Goal: Task Accomplishment & Management: Manage account settings

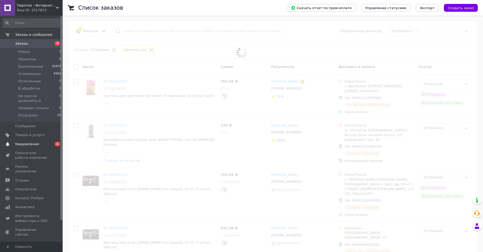
click at [25, 142] on span "Уведомления" at bounding box center [27, 144] width 24 height 5
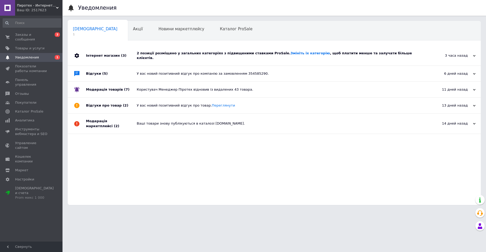
click at [174, 54] on div "2 позиції розміщено у загальних категоріях з підвищеними ставками ProSale. Змін…" at bounding box center [280, 55] width 287 height 9
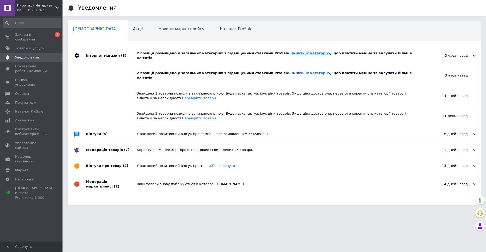
click at [291, 54] on link "Змініть їх категорію" at bounding box center [310, 53] width 39 height 4
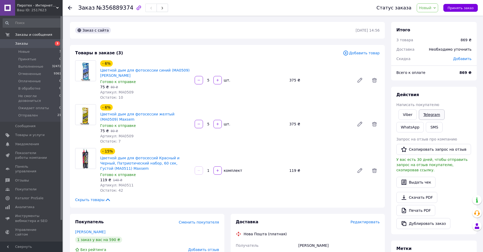
click at [428, 115] on link "Telegram" at bounding box center [431, 114] width 26 height 10
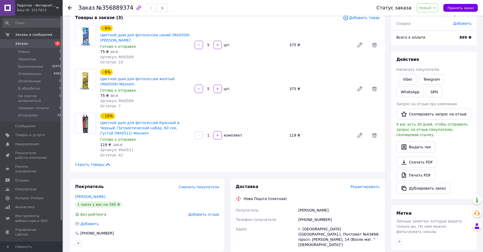
scroll to position [26, 0]
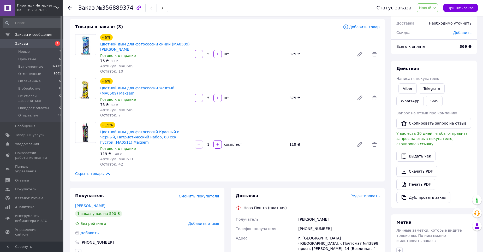
click at [461, 31] on span "Добавить" at bounding box center [462, 33] width 18 height 4
click at [461, 47] on div "₴" at bounding box center [440, 53] width 54 height 15
click at [461, 51] on div "₴" at bounding box center [456, 53] width 21 height 10
click at [456, 75] on li "%" at bounding box center [456, 75] width 21 height 10
click at [425, 57] on input "text" at bounding box center [428, 53] width 31 height 10
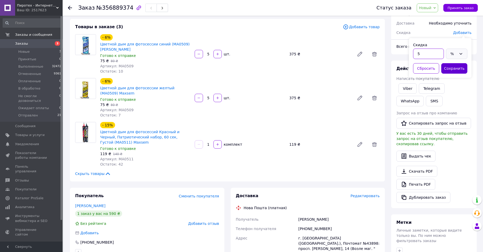
type input "5"
click at [456, 66] on button "Сохранить" at bounding box center [454, 68] width 26 height 10
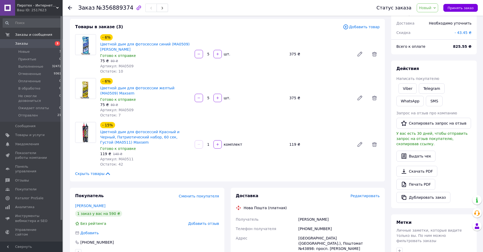
click at [423, 7] on span "Новый" at bounding box center [427, 7] width 22 height 9
click at [434, 21] on li "Принят" at bounding box center [440, 18] width 47 height 8
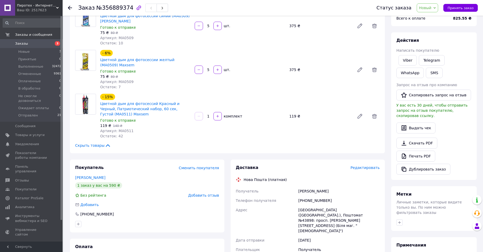
scroll to position [52, 0]
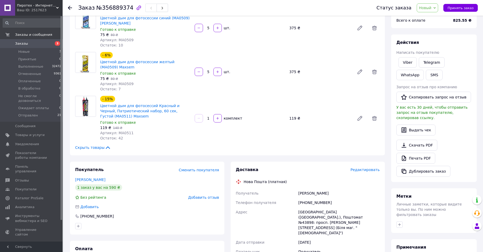
click at [438, 7] on span "Новый" at bounding box center [427, 7] width 22 height 9
click at [436, 49] on li "В обработке" at bounding box center [440, 50] width 47 height 8
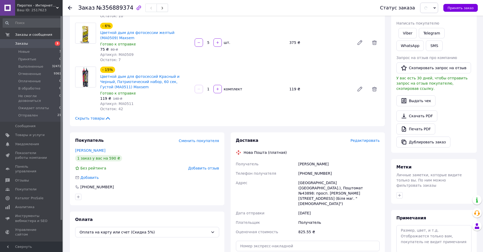
scroll to position [130, 0]
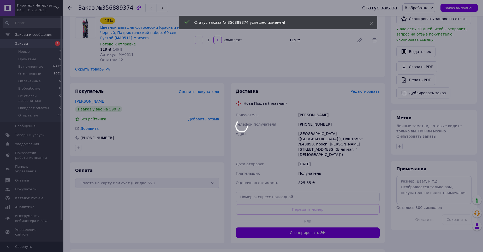
click at [399, 139] on div at bounding box center [241, 126] width 483 height 252
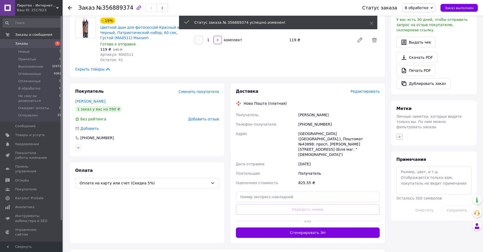
click at [400, 135] on icon "button" at bounding box center [399, 136] width 3 height 3
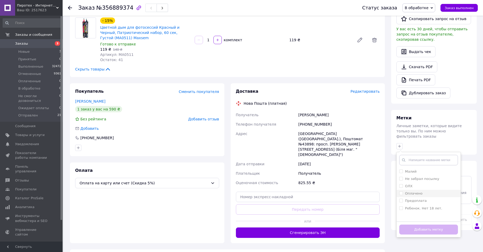
click at [413, 191] on label "Оплачено" at bounding box center [413, 193] width 17 height 4
checkbox input "true"
click at [417, 224] on button "Добавить метку" at bounding box center [428, 229] width 59 height 10
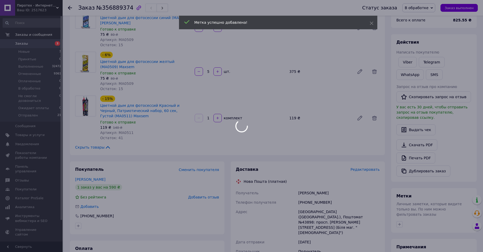
scroll to position [52, 0]
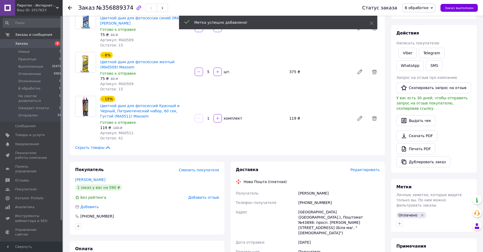
click at [426, 8] on span "В обработке" at bounding box center [416, 8] width 24 height 4
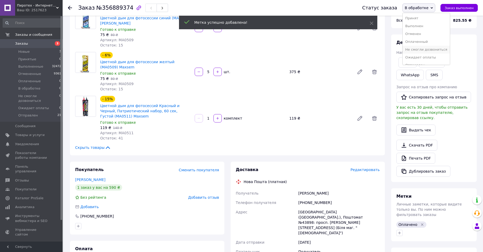
scroll to position [6, 0]
click at [336, 60] on div "- 6% Цветной дым для фотосессии желтый (MA0509) Maxsem Готово к отправке 75 ₴  …" at bounding box center [239, 72] width 283 height 42
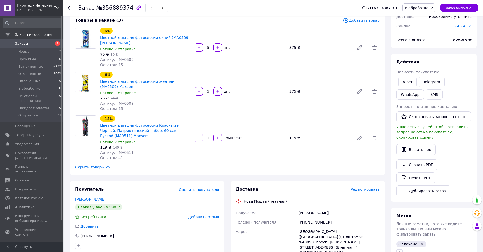
scroll to position [26, 0]
